Goal: Information Seeking & Learning: Understand process/instructions

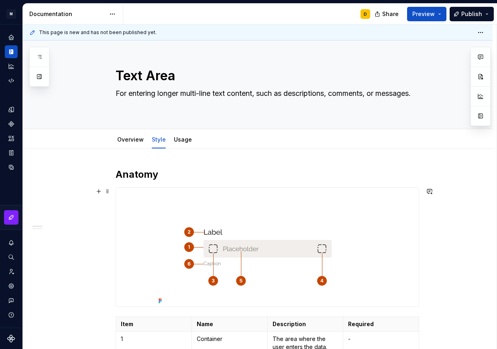
scroll to position [92, 0]
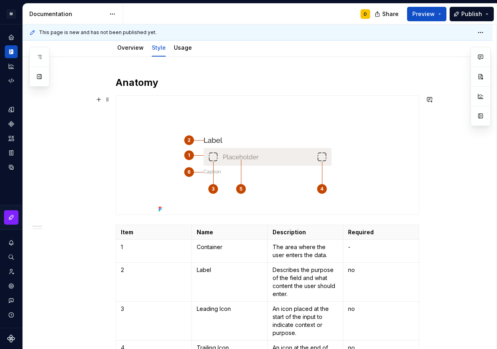
click at [259, 157] on img at bounding box center [267, 155] width 224 height 119
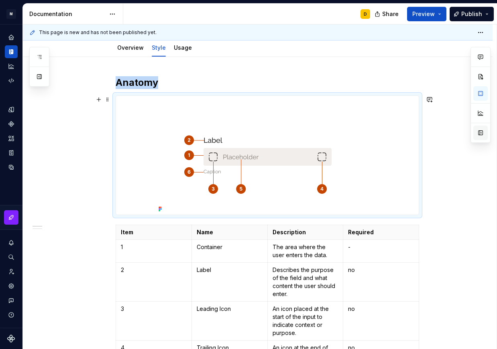
scroll to position [0, 0]
click at [483, 137] on button "button" at bounding box center [480, 133] width 14 height 14
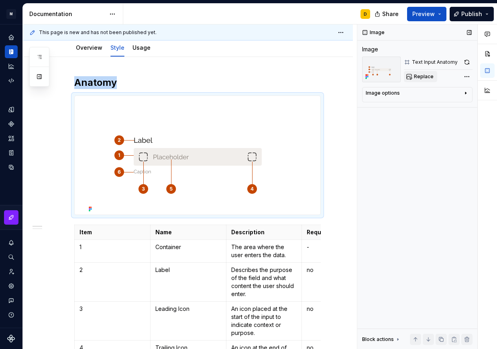
click at [429, 78] on span "Replace" at bounding box center [424, 76] width 20 height 6
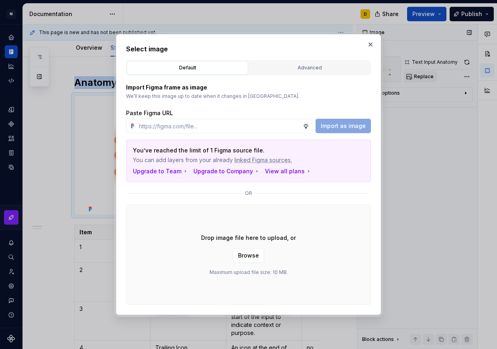
scroll to position [92, 0]
click at [327, 68] on div "Advanced" at bounding box center [310, 68] width 116 height 8
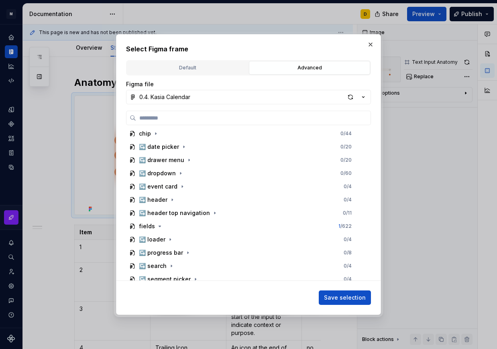
scroll to position [388, 0]
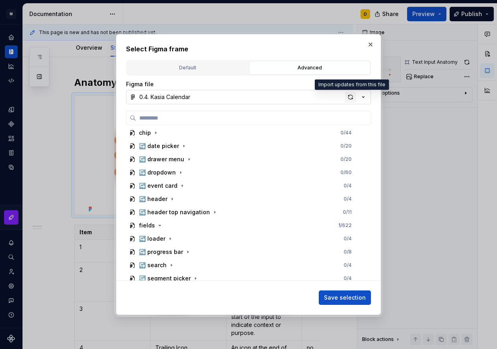
click at [351, 94] on div "button" at bounding box center [350, 97] width 11 height 11
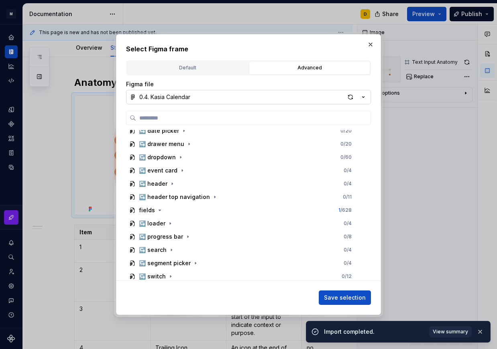
scroll to position [429, 0]
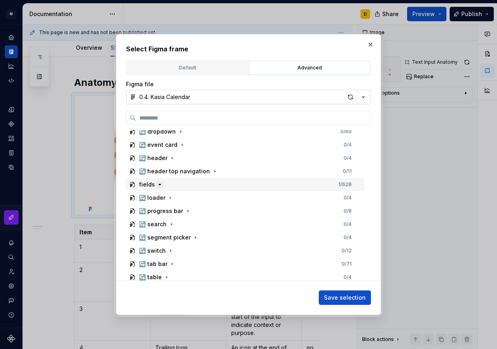
click at [161, 183] on icon "button" at bounding box center [160, 184] width 6 height 6
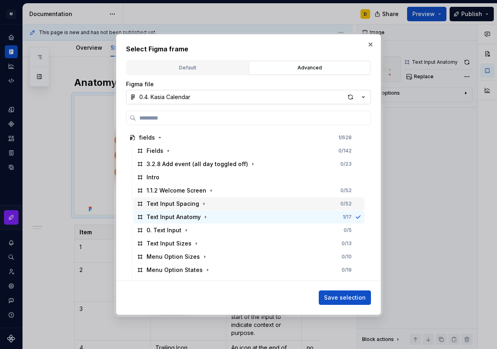
scroll to position [475, 0]
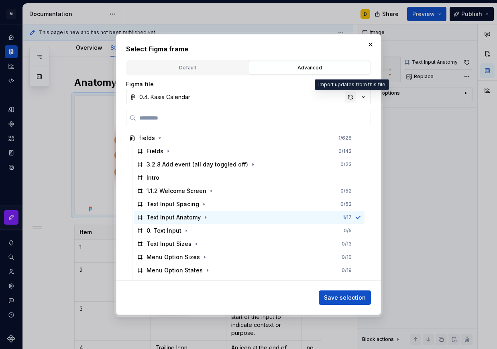
click at [350, 93] on div "button" at bounding box center [350, 97] width 11 height 11
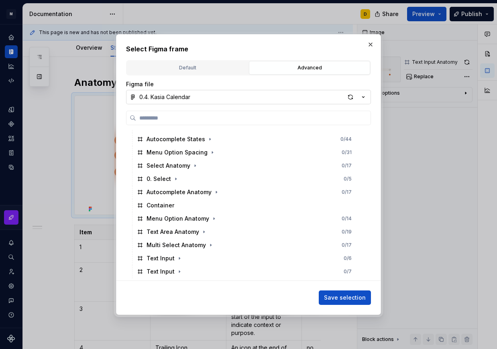
scroll to position [660, 0]
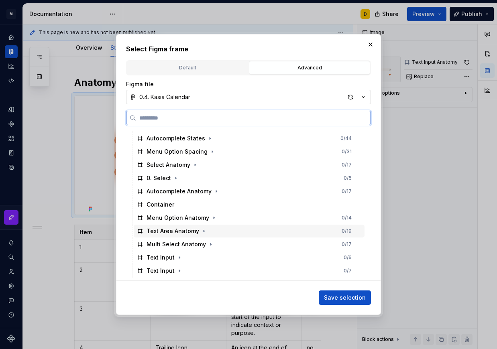
click at [219, 234] on div "Text Area Anatomy 0 / 19" at bounding box center [249, 231] width 231 height 13
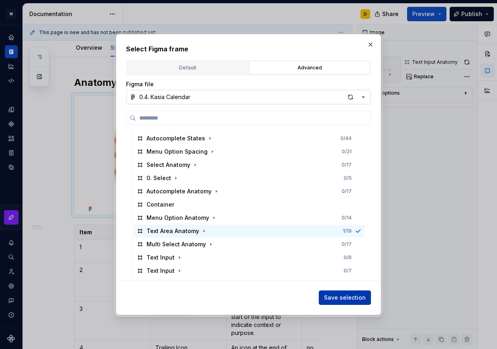
click at [339, 295] on span "Save selection" at bounding box center [345, 298] width 42 height 8
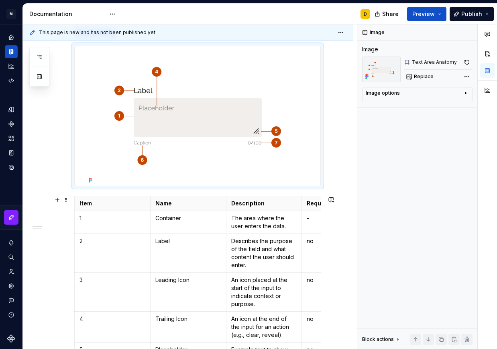
scroll to position [142, 0]
click at [245, 225] on p "The area where the user enters the data." at bounding box center [264, 222] width 66 height 16
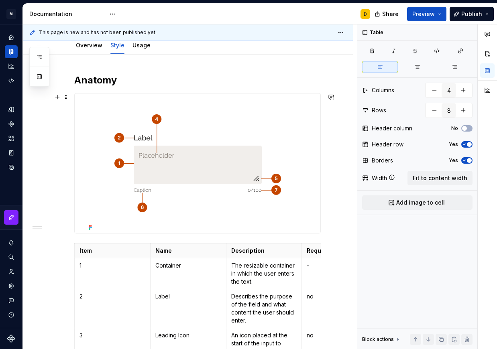
scroll to position [105, 0]
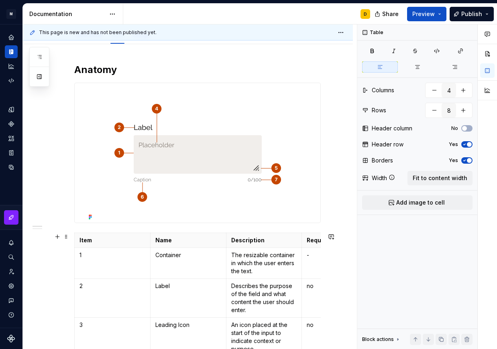
type textarea "*"
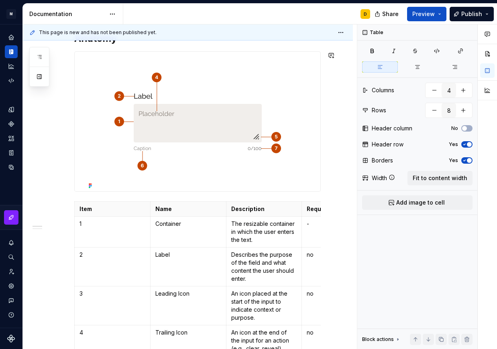
scroll to position [136, 0]
click at [194, 291] on p "Leading Icon" at bounding box center [188, 293] width 66 height 8
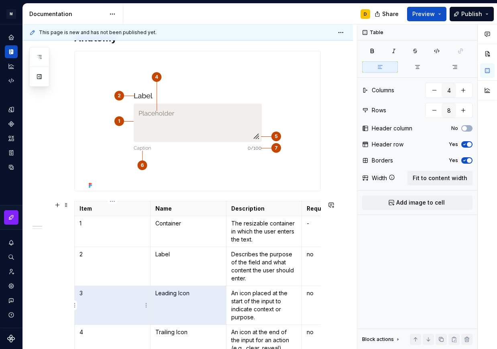
drag, startPoint x: 194, startPoint y: 291, endPoint x: 146, endPoint y: 291, distance: 48.2
click at [146, 291] on tr "3 Leading Icon An icon placed at the start of the input to indicate context or …" at bounding box center [226, 305] width 303 height 39
click at [180, 298] on td "Leading Icon" at bounding box center [188, 305] width 76 height 39
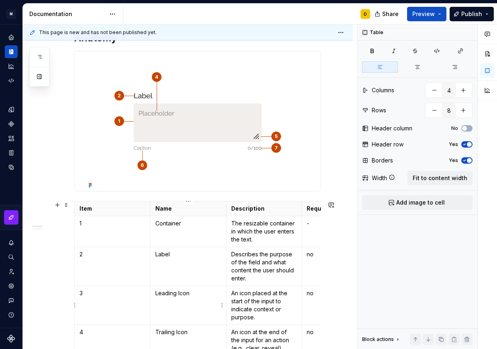
click at [180, 298] on td "Leading Icon" at bounding box center [188, 305] width 76 height 39
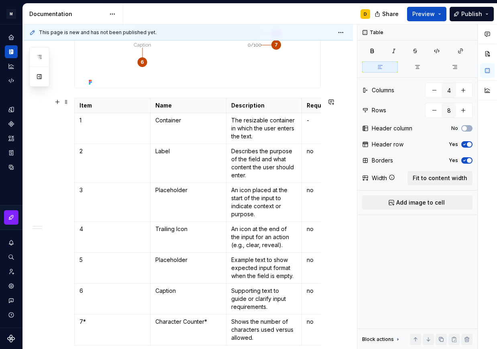
scroll to position [228, 0]
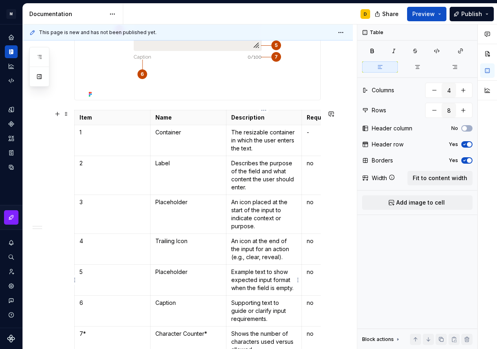
click at [255, 283] on p "Example text to show expected input format when the field is empty." at bounding box center [264, 280] width 66 height 24
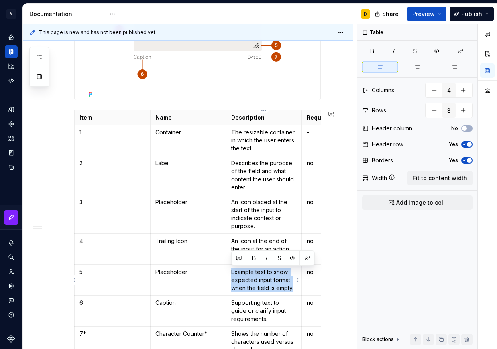
copy p "Example text to show expected input format when the field is empty."
click at [252, 210] on p "An icon placed at the start of the input to indicate context or purpose." at bounding box center [264, 214] width 66 height 32
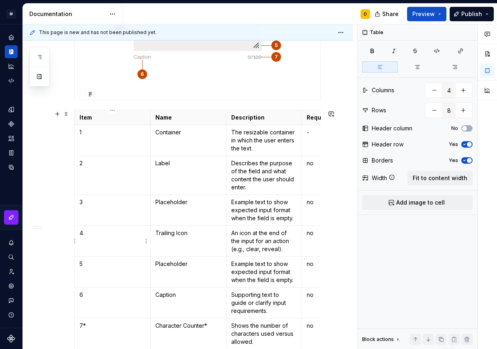
click at [119, 238] on td "4" at bounding box center [113, 241] width 76 height 31
click at [184, 233] on p "Trailing Icon" at bounding box center [188, 233] width 66 height 8
click at [248, 242] on p "An icon at the end of the input for an action (e.g., clear, reveal)." at bounding box center [264, 241] width 66 height 24
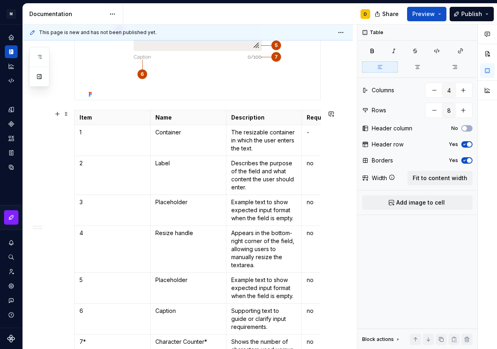
click at [320, 237] on p "no" at bounding box center [340, 233] width 66 height 8
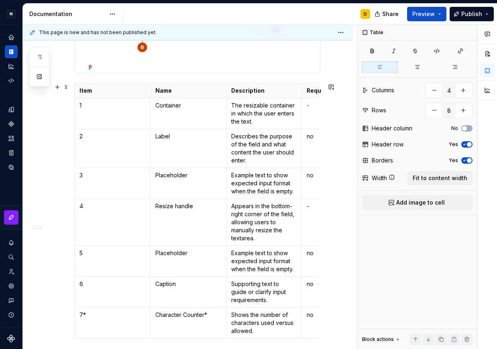
scroll to position [257, 0]
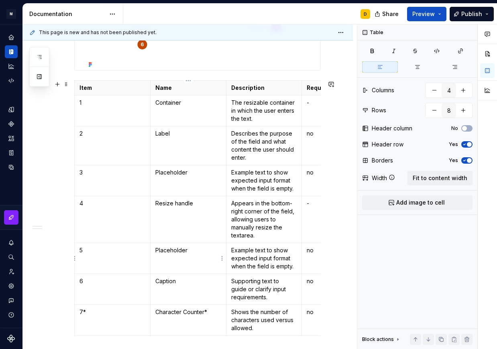
click at [173, 254] on p "Placeholder" at bounding box center [188, 250] width 66 height 8
click at [250, 264] on p "Example text to show expected input format when the field is empty." at bounding box center [264, 258] width 66 height 24
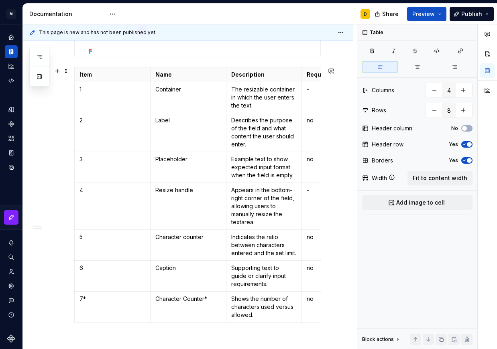
scroll to position [270, 0]
click at [200, 271] on p "Caption" at bounding box center [188, 269] width 66 height 8
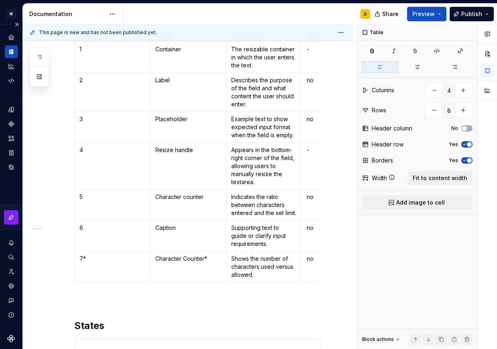
scroll to position [311, 0]
click at [76, 267] on html "M Mi D Design system data Documentation D Share Preview Publish Pages Add Acces…" at bounding box center [248, 174] width 497 height 349
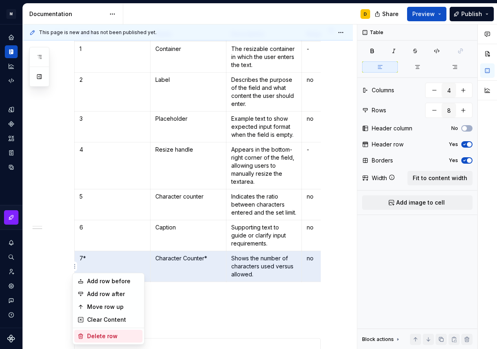
click at [96, 338] on div "Delete row" at bounding box center [113, 336] width 52 height 8
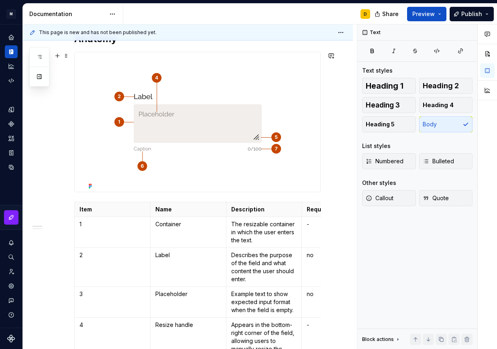
scroll to position [41, 0]
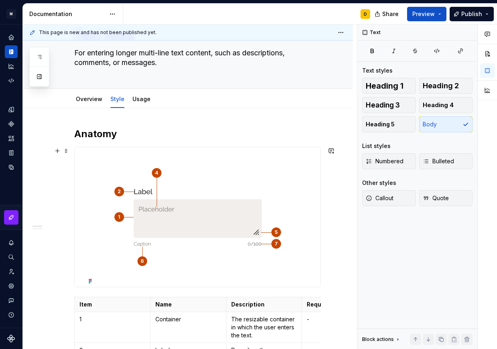
click at [234, 191] on img at bounding box center [198, 217] width 224 height 140
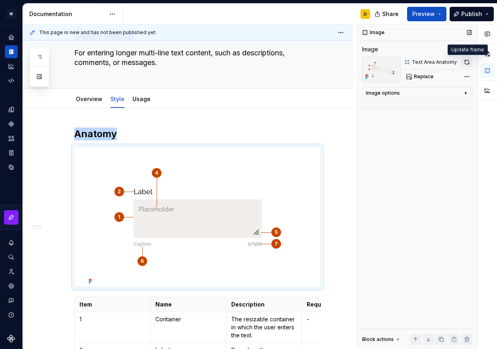
click at [466, 63] on button "button" at bounding box center [466, 62] width 11 height 11
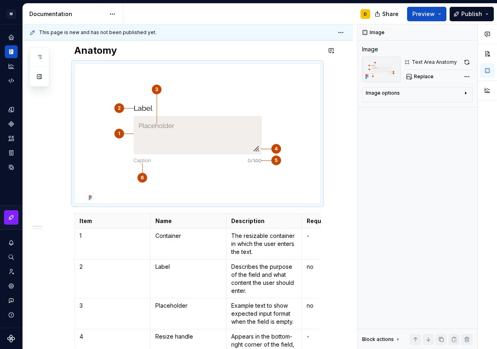
scroll to position [0, 0]
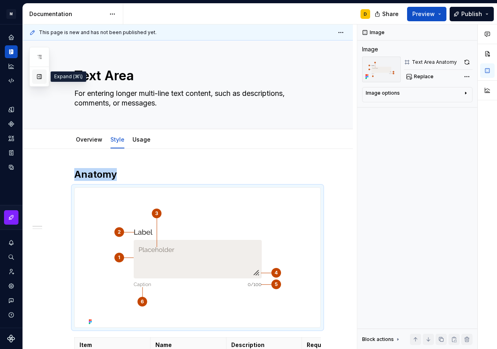
click at [41, 77] on button "button" at bounding box center [39, 76] width 14 height 14
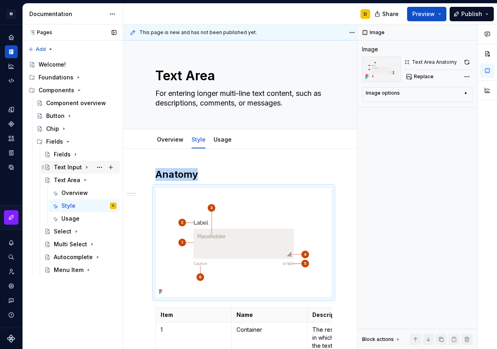
click at [60, 169] on div "Text Input" at bounding box center [68, 167] width 28 height 8
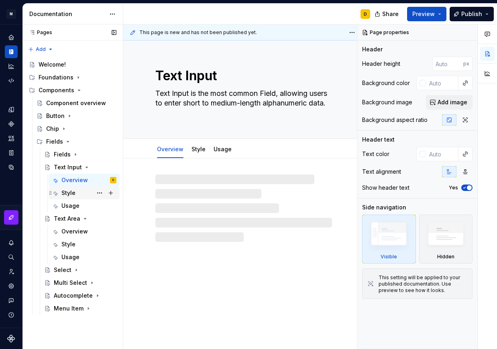
click at [69, 193] on div "Style" at bounding box center [68, 193] width 14 height 8
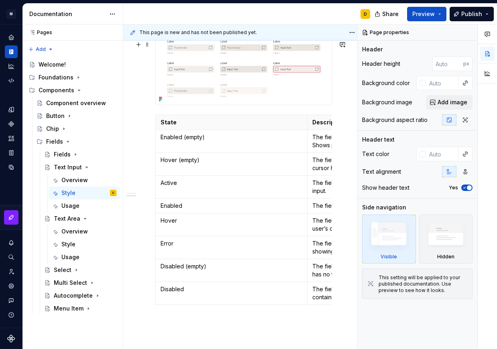
scroll to position [563, 0]
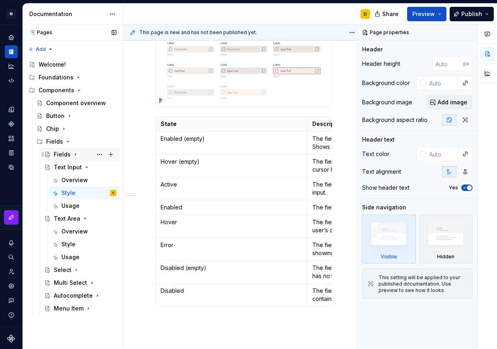
click at [63, 153] on div "Fields" at bounding box center [62, 155] width 17 height 8
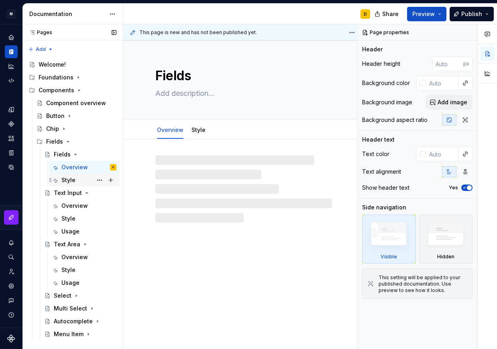
click at [70, 179] on div "Style" at bounding box center [68, 180] width 14 height 8
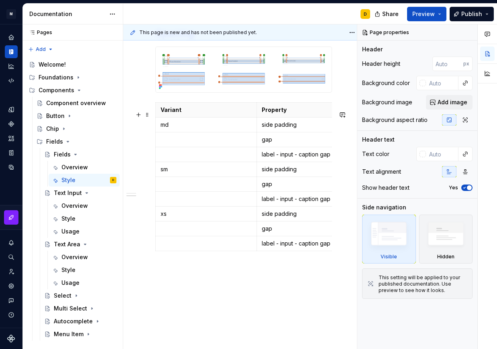
scroll to position [364, 0]
click at [77, 155] on icon "Page tree" at bounding box center [75, 154] width 6 height 6
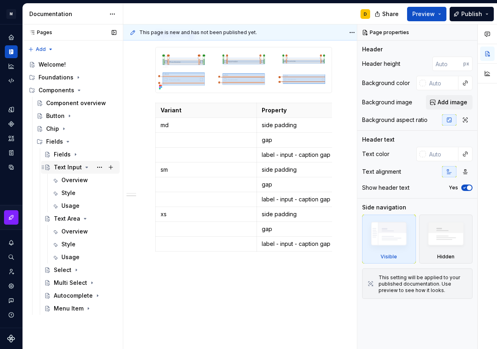
click at [85, 167] on icon "Page tree" at bounding box center [86, 167] width 6 height 6
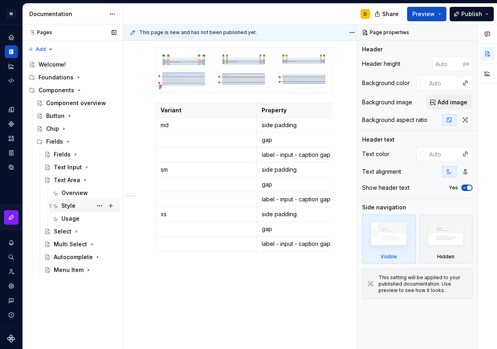
click at [77, 203] on div "Style" at bounding box center [88, 205] width 55 height 11
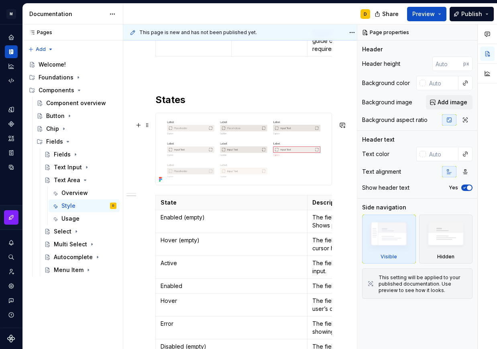
scroll to position [476, 0]
click at [148, 126] on span at bounding box center [147, 124] width 6 height 11
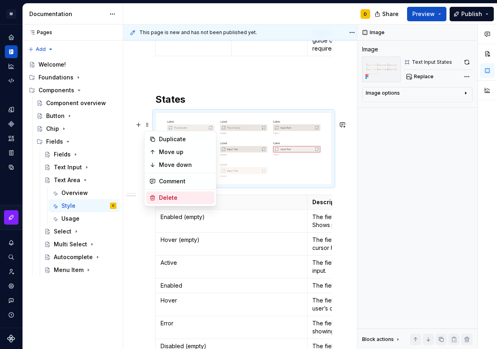
click at [179, 199] on div "Delete" at bounding box center [185, 198] width 52 height 8
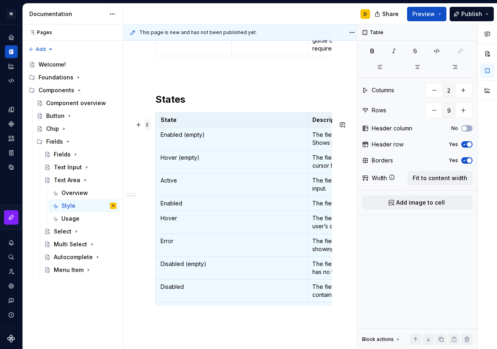
click at [146, 126] on span at bounding box center [147, 124] width 6 height 11
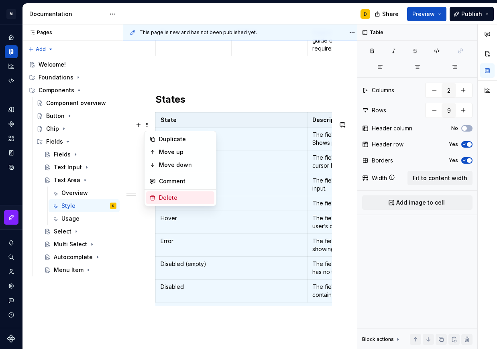
click at [175, 199] on div "Delete" at bounding box center [185, 198] width 52 height 8
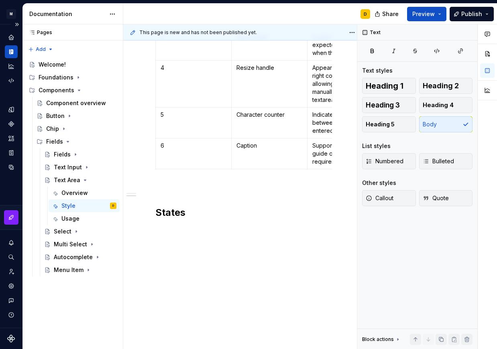
type textarea "*"
click at [176, 226] on p at bounding box center [243, 231] width 177 height 10
click at [193, 226] on p at bounding box center [243, 231] width 177 height 10
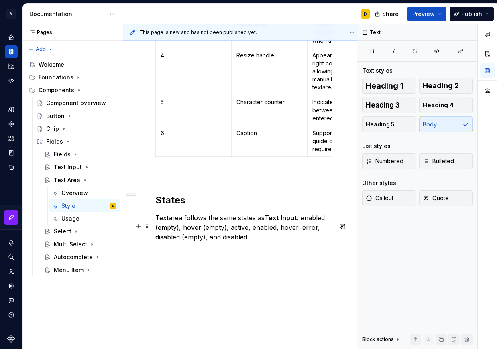
click at [169, 226] on p "Textarea follows the same states as Text Input : enabled (empty), hover (empty)…" at bounding box center [243, 227] width 177 height 29
click at [261, 242] on p "Text Area follows the same states as Text Input : enabled (empty), hover (empty…" at bounding box center [243, 227] width 177 height 29
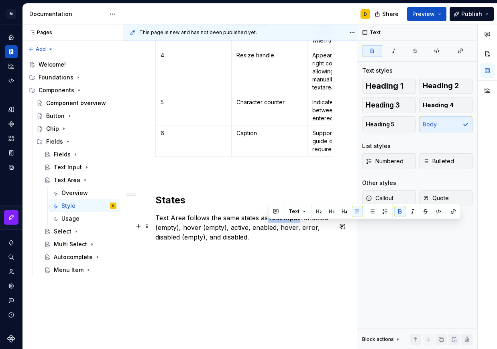
drag, startPoint x: 299, startPoint y: 229, endPoint x: 269, endPoint y: 226, distance: 30.2
click at [269, 222] on strong "Text Input" at bounding box center [284, 218] width 33 height 8
click at [396, 213] on button "button" at bounding box center [399, 211] width 11 height 11
click at [271, 252] on div "Anatomy Item Name Description Required 1 Container The resizable container in w…" at bounding box center [243, 22] width 177 height 459
click at [263, 242] on p "Text Area follows the same states as Text Input: enabled (empty), hover (empty)…" at bounding box center [243, 227] width 177 height 29
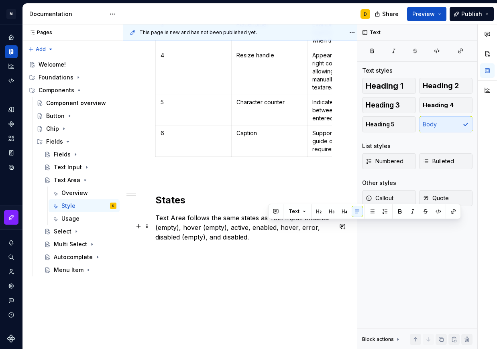
click at [253, 242] on p "Text Area follows the same states as Text Input: enabled (empty), hover (empty)…" at bounding box center [243, 227] width 177 height 29
click at [202, 257] on p at bounding box center [243, 252] width 177 height 10
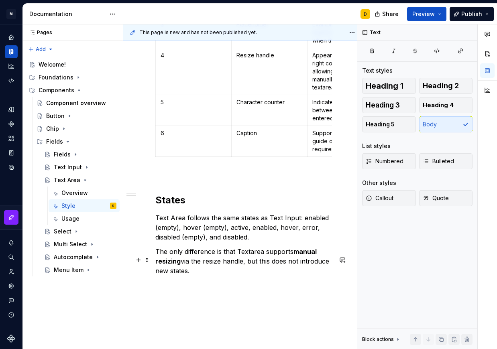
scroll to position [392, 0]
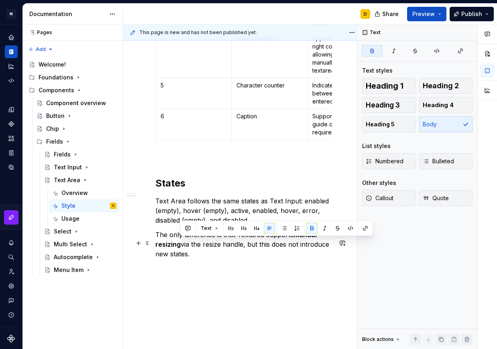
drag, startPoint x: 180, startPoint y: 251, endPoint x: 292, endPoint y: 242, distance: 112.8
click at [292, 242] on p "The only difference is that Textarea supports manual resizing via the resize ha…" at bounding box center [243, 244] width 177 height 29
click at [312, 229] on button "button" at bounding box center [311, 228] width 11 height 11
click at [253, 242] on p "The only difference is that Textarea supports manual resizing via the resize ha…" at bounding box center [243, 244] width 177 height 29
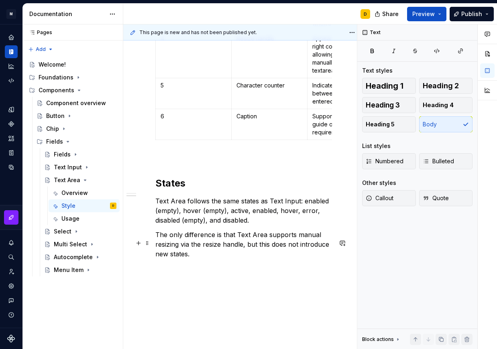
click at [227, 259] on p "The only difference is that Text Area supports manual resizing via the resize h…" at bounding box center [243, 244] width 177 height 29
click at [229, 259] on p "The only difference is that Text Area supports manual resizing via the resize h…" at bounding box center [243, 244] width 177 height 29
click at [428, 86] on span "Heading 2" at bounding box center [441, 86] width 36 height 8
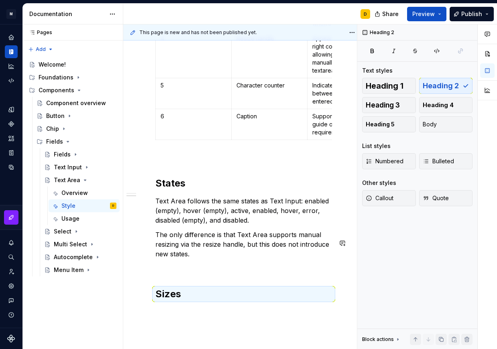
scroll to position [461, 0]
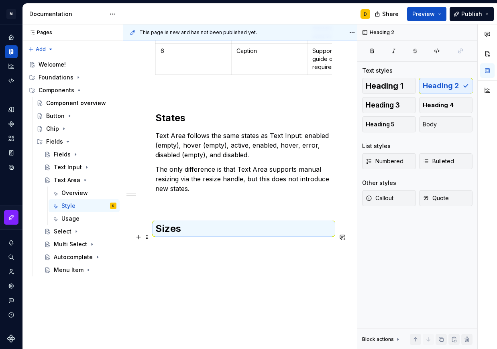
click at [189, 232] on h2 "Sizes" at bounding box center [243, 228] width 177 height 13
click at [181, 232] on h2 "Sizes" at bounding box center [243, 228] width 177 height 13
click at [176, 232] on h2 "Sizes" at bounding box center [243, 228] width 177 height 13
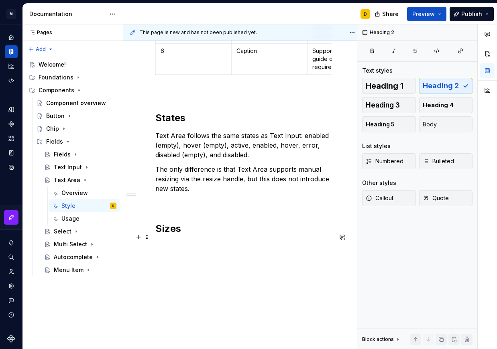
click at [183, 233] on h2 "Sizes" at bounding box center [243, 228] width 177 height 13
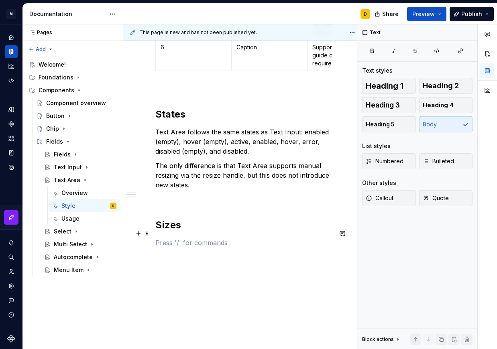
click at [256, 232] on h2 "Sizes" at bounding box center [243, 225] width 177 height 13
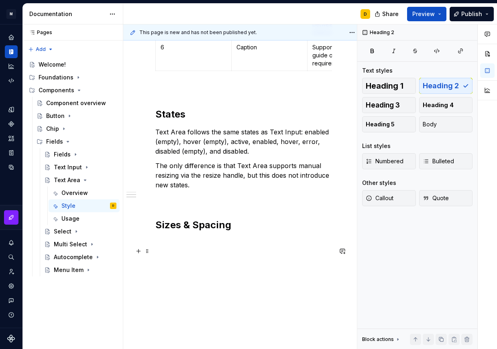
click at [234, 248] on p at bounding box center [243, 243] width 177 height 10
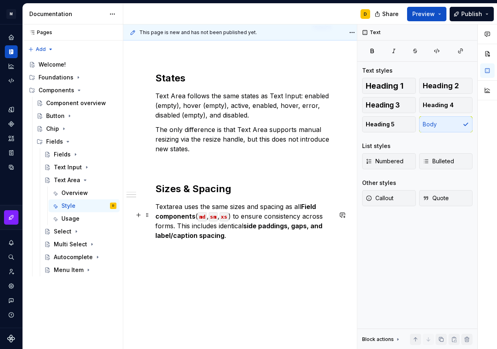
scroll to position [498, 0]
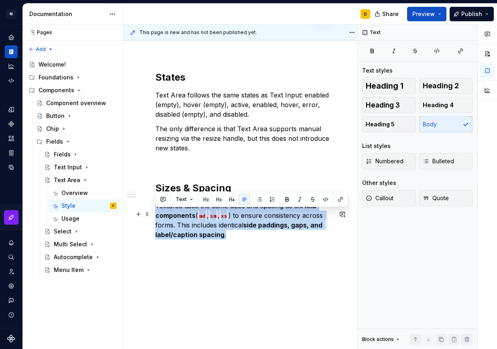
drag, startPoint x: 228, startPoint y: 246, endPoint x: 154, endPoint y: 214, distance: 81.6
click at [154, 214] on div "Anatomy Item Name Description Required 1 Container The resizable container in w…" at bounding box center [243, 2] width 241 height 703
click at [286, 198] on button "button" at bounding box center [286, 199] width 11 height 11
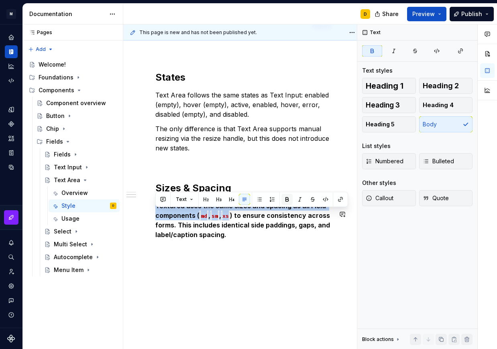
click at [286, 198] on button "button" at bounding box center [286, 199] width 11 height 11
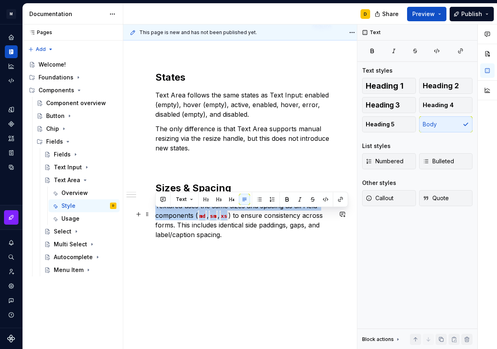
click at [253, 240] on p "Textarea uses the same sizes and spacing as all Field components ( md , sm , xs…" at bounding box center [243, 220] width 177 height 39
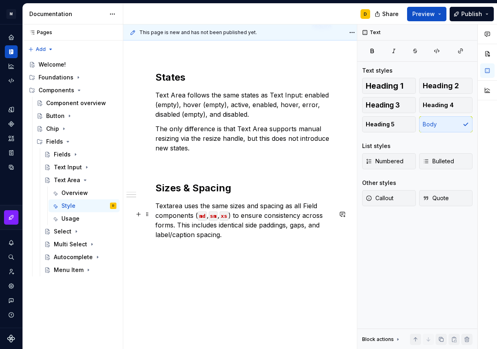
click at [168, 217] on p "Textarea uses the same sizes and spacing as all Field components ( md , sm , xs…" at bounding box center [243, 220] width 177 height 39
click at [168, 211] on p "Textarea uses the same sizes and spacing as all Field components ( md , sm , xs…" at bounding box center [243, 220] width 177 height 39
click at [187, 254] on p at bounding box center [243, 249] width 177 height 10
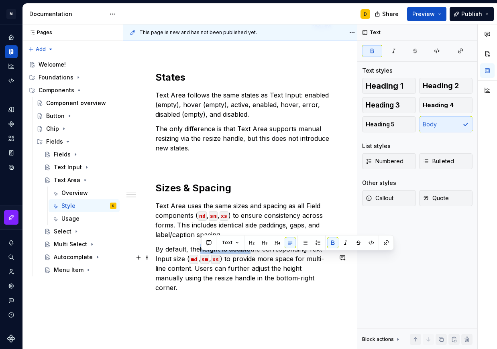
drag, startPoint x: 251, startPoint y: 258, endPoint x: 203, endPoint y: 257, distance: 48.2
click at [203, 257] on p "By default, the height is double the corresponding Text Input size ( md , sm , …" at bounding box center [243, 268] width 177 height 48
click at [333, 240] on button "button" at bounding box center [332, 242] width 11 height 11
click at [314, 288] on p "By default, the height is double the corresponding Text Input size ( md , sm , …" at bounding box center [243, 268] width 177 height 48
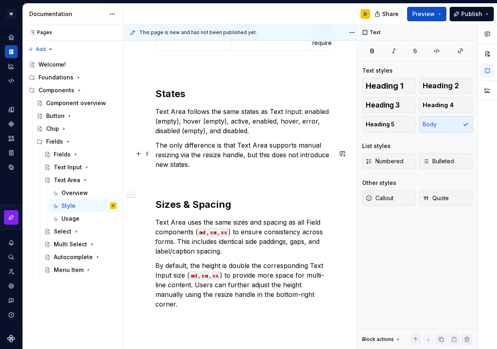
scroll to position [482, 0]
click at [203, 169] on p "The only difference is that Text Area supports manual resizing via the resize h…" at bounding box center [243, 154] width 177 height 29
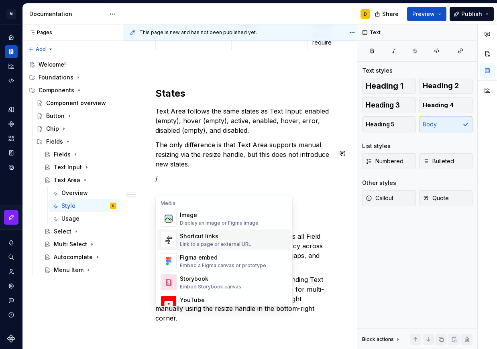
scroll to position [341, 0]
click at [226, 241] on div "Shortcut links Link to a page or external URL" at bounding box center [215, 239] width 71 height 15
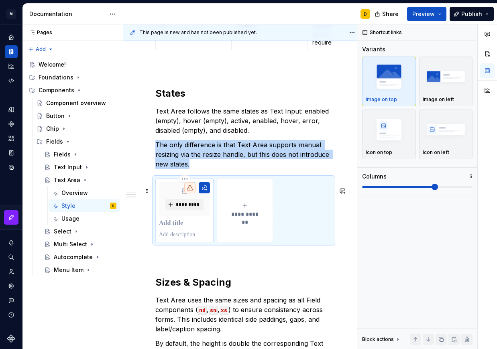
click at [173, 228] on p at bounding box center [184, 224] width 51 height 8
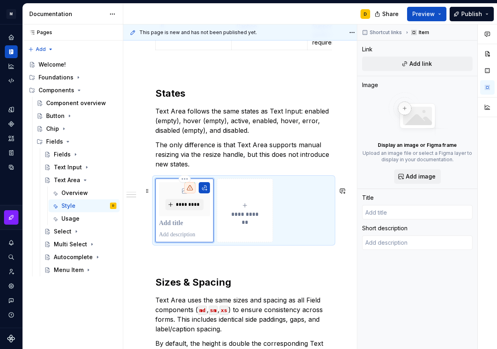
type textarea "*"
type input "T"
type textarea "*"
type input "Te"
type textarea "*"
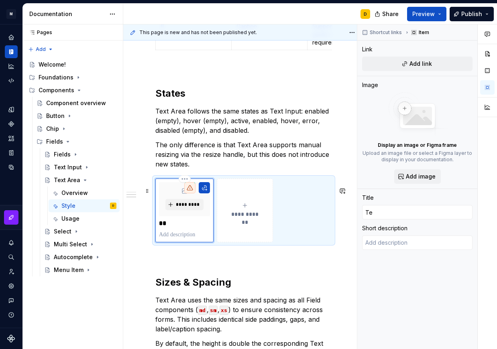
type input "Tex"
type textarea "*"
type input "Text"
type textarea "*"
type input "Text"
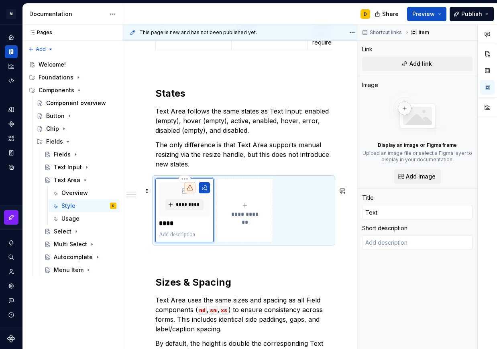
type textarea "*"
type input "Text I"
type textarea "*"
type input "Text In"
type textarea "*"
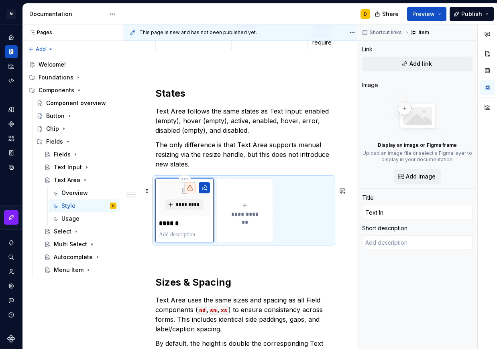
type input "Text Inp"
type textarea "*"
type input "Text Inpu"
type textarea "*"
type input "Text Input"
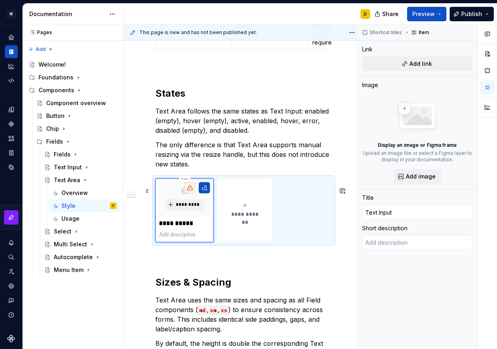
click at [175, 239] on p at bounding box center [184, 235] width 51 height 8
click at [186, 208] on span "*********" at bounding box center [187, 205] width 24 height 6
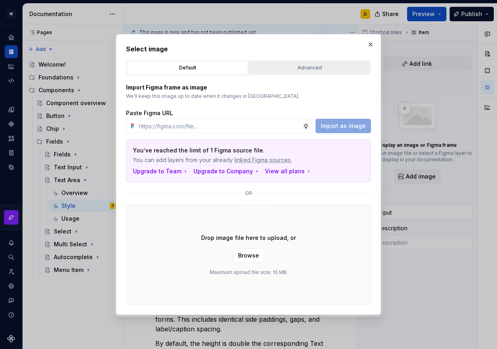
scroll to position [482, 0]
click at [370, 45] on button "button" at bounding box center [370, 44] width 11 height 11
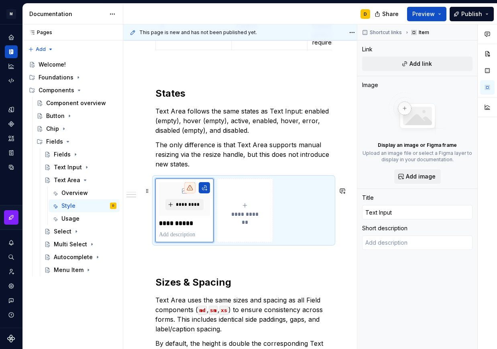
click at [298, 206] on div "**********" at bounding box center [243, 211] width 177 height 64
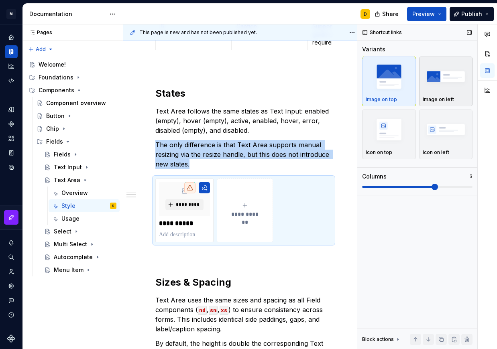
click at [443, 76] on img "button" at bounding box center [446, 76] width 47 height 29
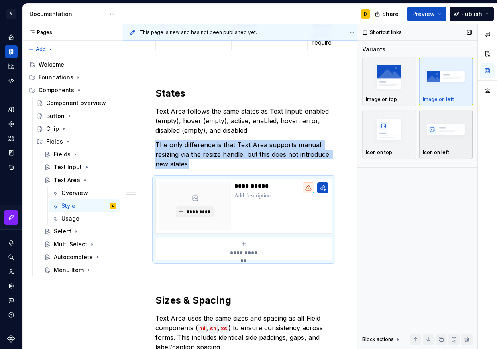
click at [445, 127] on img "button" at bounding box center [446, 129] width 47 height 29
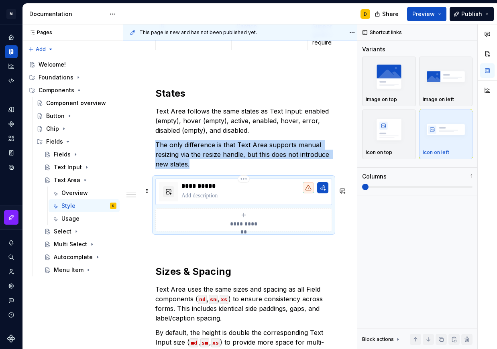
click at [237, 200] on p at bounding box center [254, 196] width 147 height 8
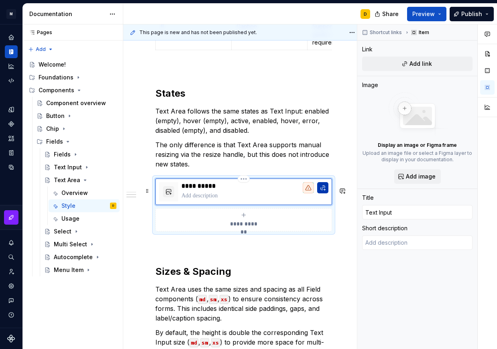
click at [324, 193] on button "button" at bounding box center [322, 187] width 11 height 11
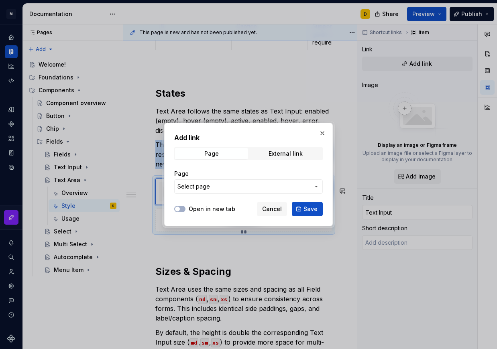
click at [248, 186] on span "Select page" at bounding box center [243, 187] width 132 height 8
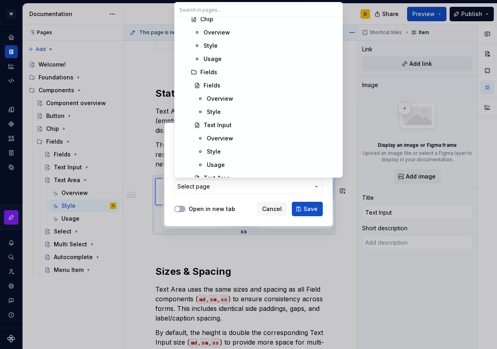
scroll to position [205, 0]
click at [234, 124] on div "Text Input" at bounding box center [271, 125] width 134 height 8
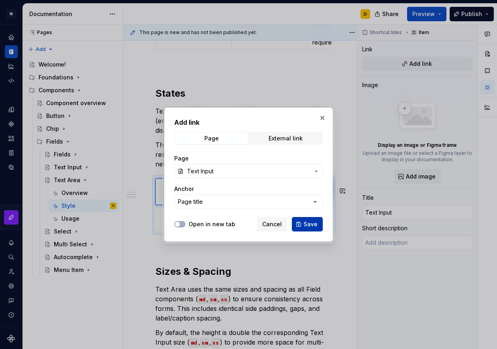
click at [308, 223] on span "Save" at bounding box center [310, 224] width 14 height 8
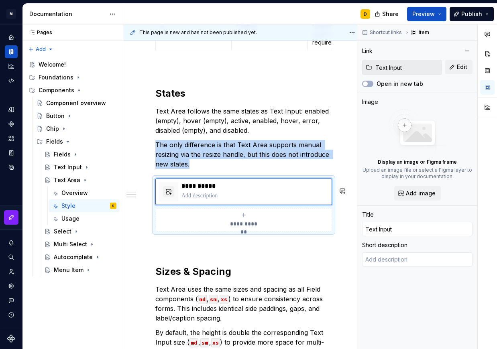
scroll to position [482, 0]
click at [213, 200] on p at bounding box center [254, 196] width 147 height 8
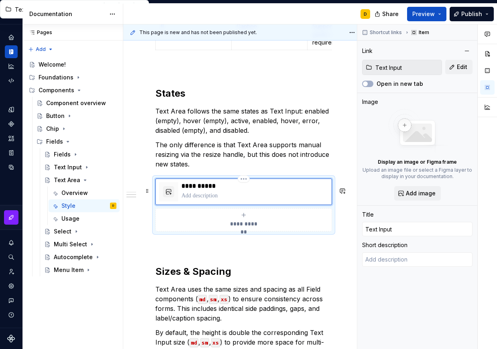
type textarea "*"
type textarea "Text Input is the most common Field, allowing users to enter short to medium-le…"
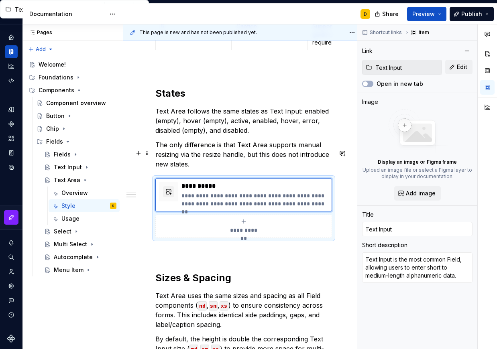
click at [202, 169] on p "The only difference is that Text Area supports manual resizing via the resize h…" at bounding box center [243, 154] width 177 height 29
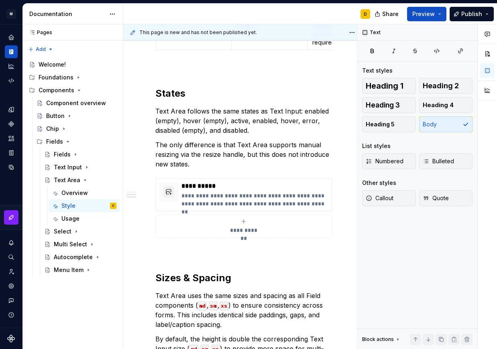
type textarea "*"
